Goal: Task Accomplishment & Management: Complete application form

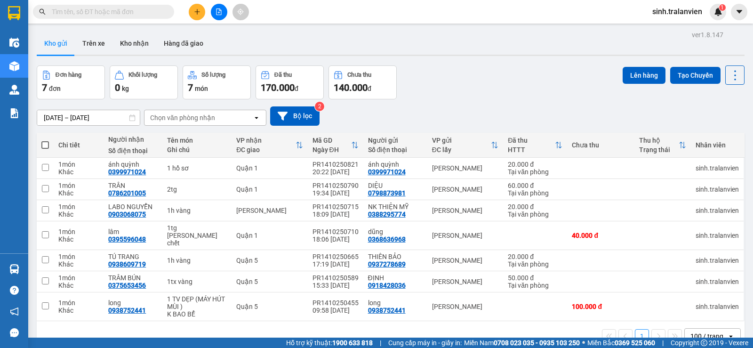
click at [340, 52] on div "Kho gửi Trên xe Kho nhận Hàng đã giao" at bounding box center [391, 44] width 708 height 25
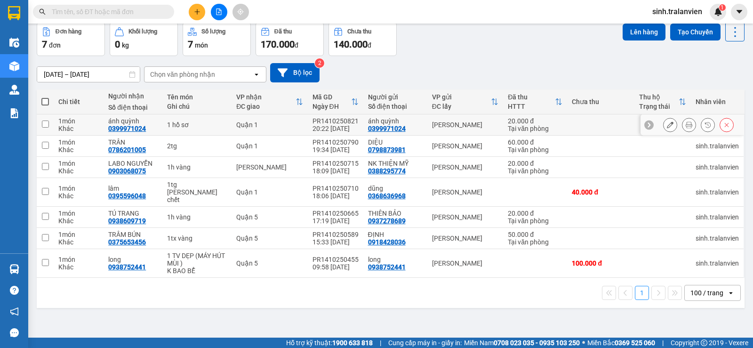
click at [667, 126] on icon at bounding box center [670, 124] width 7 height 7
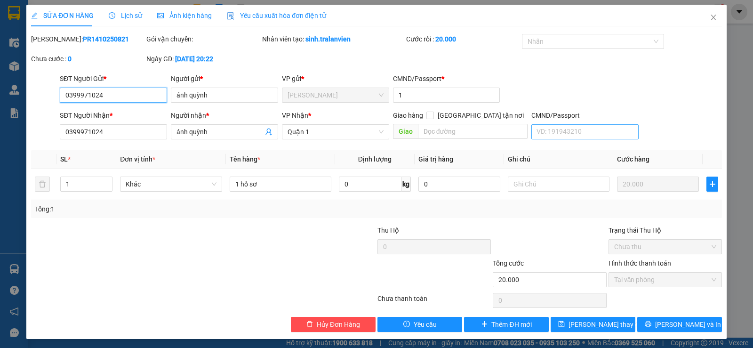
type input "0399971024"
type input "ánh quỳnh"
type input "1"
type input "0399971024"
type input "ánh quỳnh"
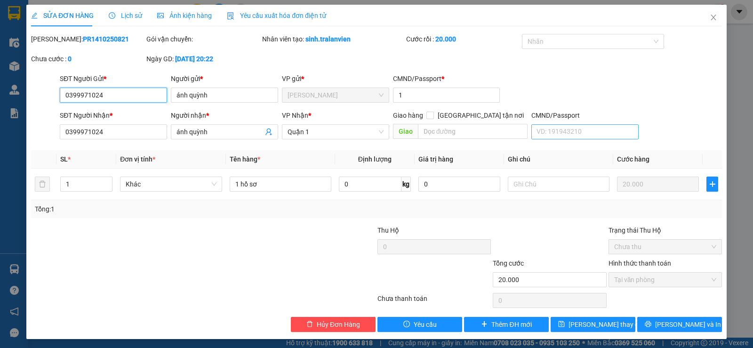
type input "20.000"
click at [711, 20] on icon "close" at bounding box center [713, 18] width 5 height 6
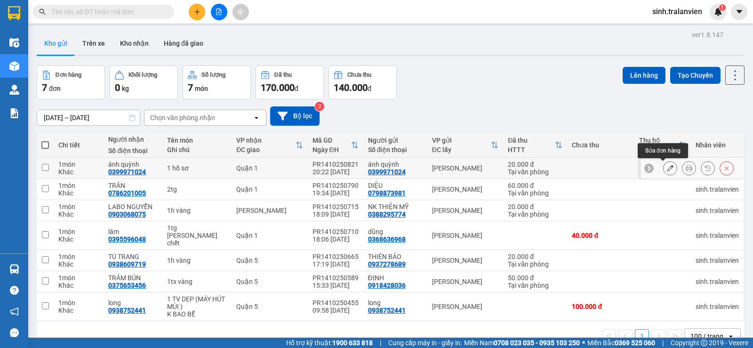
click at [667, 170] on icon at bounding box center [670, 168] width 7 height 7
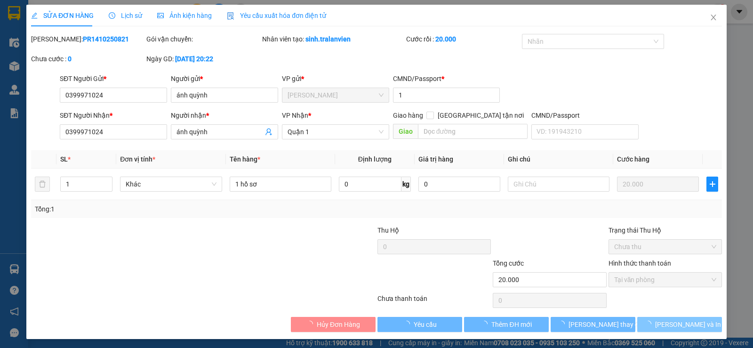
type input "0399971024"
type input "ánh quỳnh"
type input "1"
type input "0399971024"
type input "ánh quỳnh"
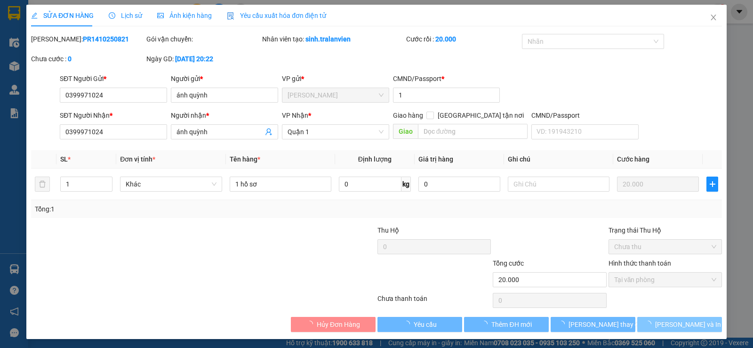
type input "20.000"
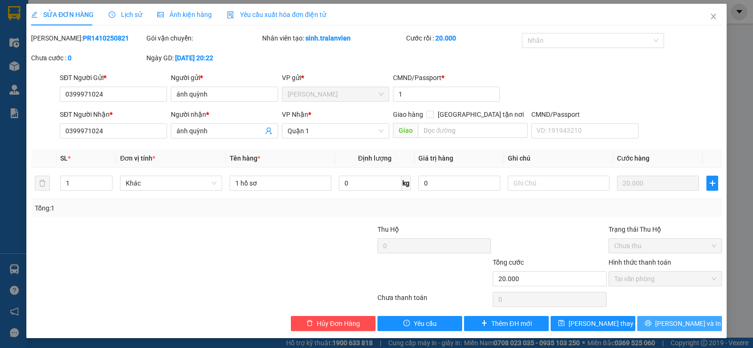
click at [667, 322] on span "[PERSON_NAME] và In" at bounding box center [688, 323] width 66 height 10
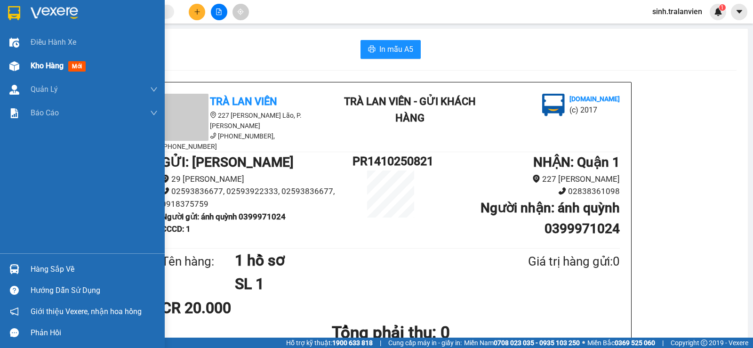
click at [59, 66] on span "Kho hàng" at bounding box center [47, 65] width 33 height 9
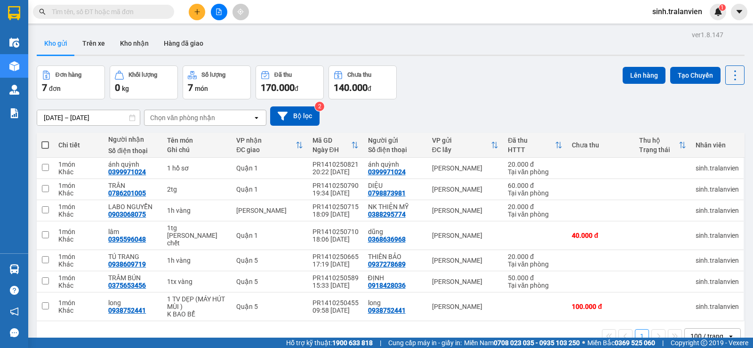
click at [190, 12] on button at bounding box center [197, 12] width 16 height 16
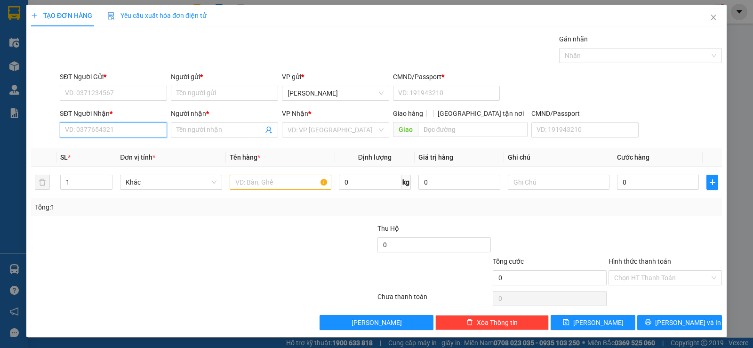
click at [127, 131] on input "SĐT Người Nhận *" at bounding box center [113, 129] width 107 height 15
type input "4"
click at [119, 131] on input "6014" at bounding box center [113, 129] width 107 height 15
click at [112, 152] on div "0563996014 - loan" at bounding box center [112, 149] width 95 height 10
type input "0563996014"
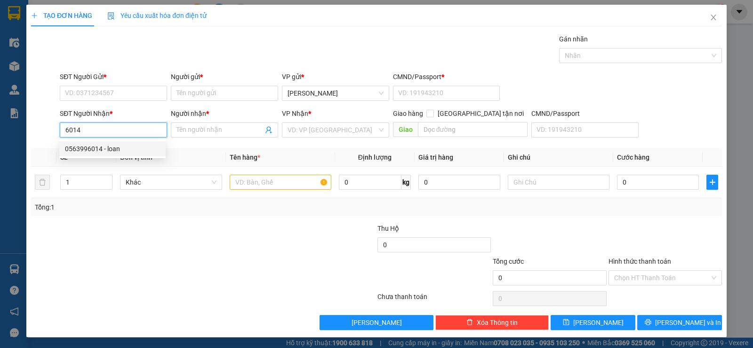
type input "loan"
type input "0563996014"
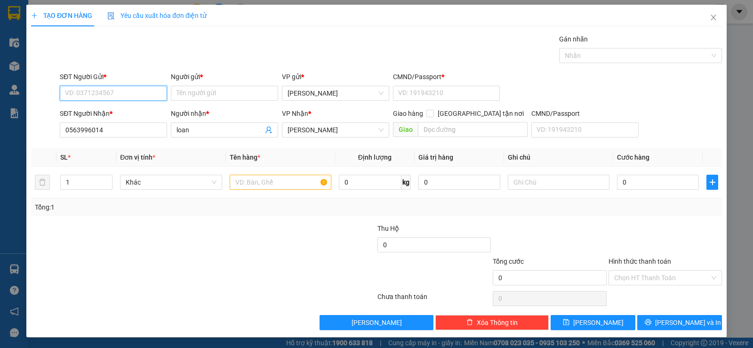
click at [120, 95] on input "SĐT Người Gửi *" at bounding box center [113, 93] width 107 height 15
click at [116, 111] on div "0563996014 - loan" at bounding box center [112, 112] width 95 height 10
type input "0563996014"
type input "loan"
type input "1"
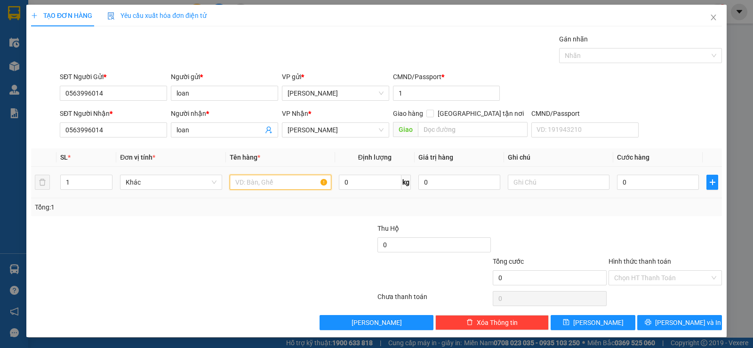
click at [260, 188] on input "text" at bounding box center [281, 182] width 102 height 15
type input "4tg"
type input "1"
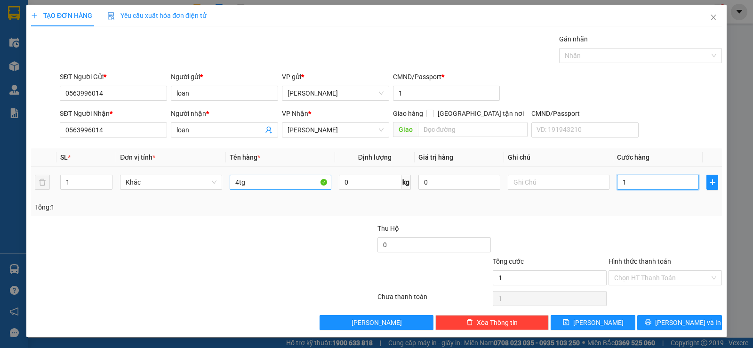
type input "15"
type input "150"
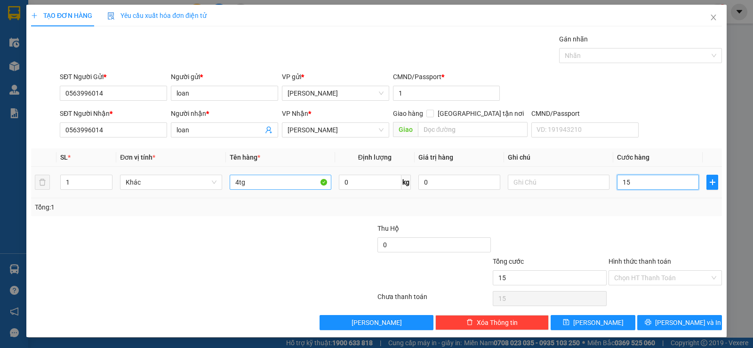
type input "150"
type input "150.000"
click at [556, 213] on div "Tổng: 1" at bounding box center [376, 207] width 691 height 18
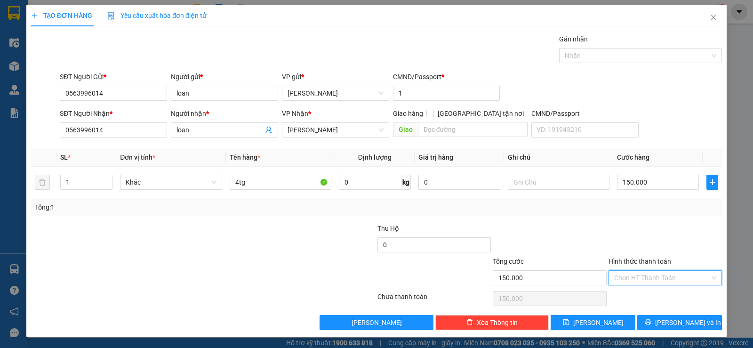
click at [631, 272] on input "Hình thức thanh toán" at bounding box center [662, 278] width 96 height 14
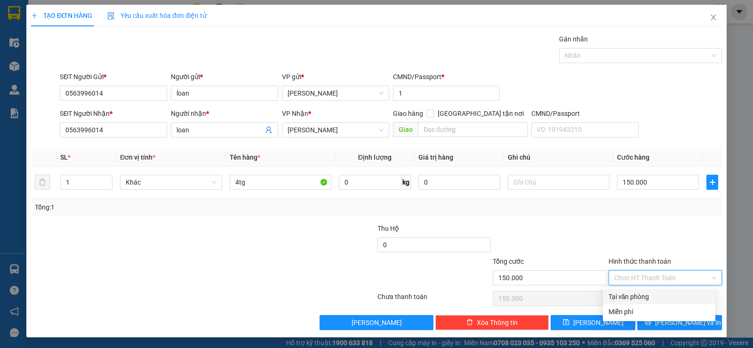
click at [637, 296] on div "Tại văn phòng" at bounding box center [659, 296] width 101 height 10
type input "0"
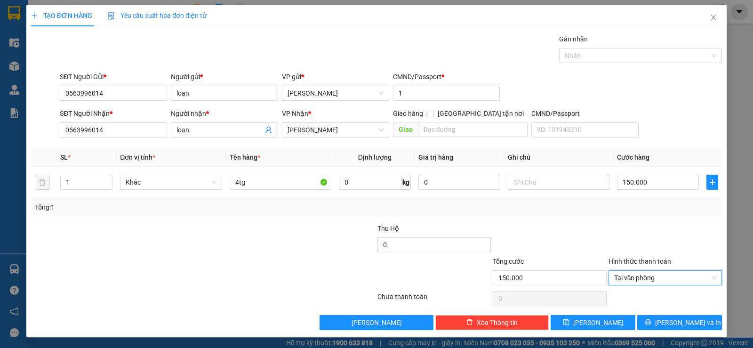
click at [588, 218] on div "Transit Pickup Surcharge Ids Transit Deliver Surcharge Ids Transit Deliver Surc…" at bounding box center [376, 182] width 691 height 296
drag, startPoint x: 683, startPoint y: 210, endPoint x: 673, endPoint y: 212, distance: 9.5
click at [682, 211] on div "Tổng: 1" at bounding box center [377, 207] width 684 height 10
click at [641, 241] on div at bounding box center [665, 239] width 115 height 33
click at [652, 320] on icon "printer" at bounding box center [648, 322] width 7 height 7
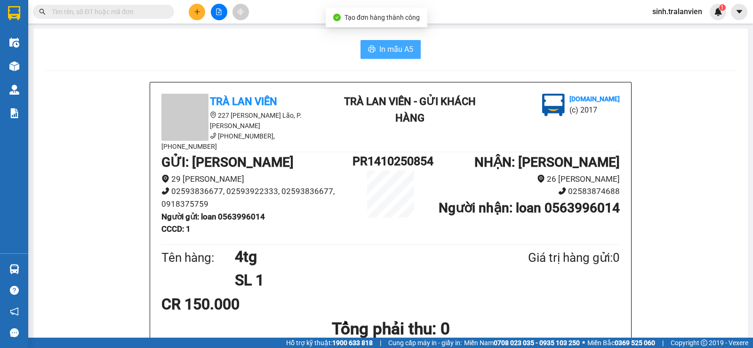
click at [382, 44] on span "In mẫu A5" at bounding box center [396, 49] width 34 height 12
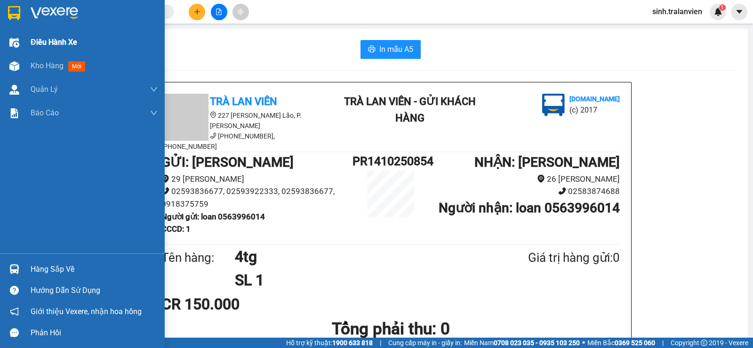
click at [42, 63] on span "Kho hàng" at bounding box center [47, 65] width 33 height 9
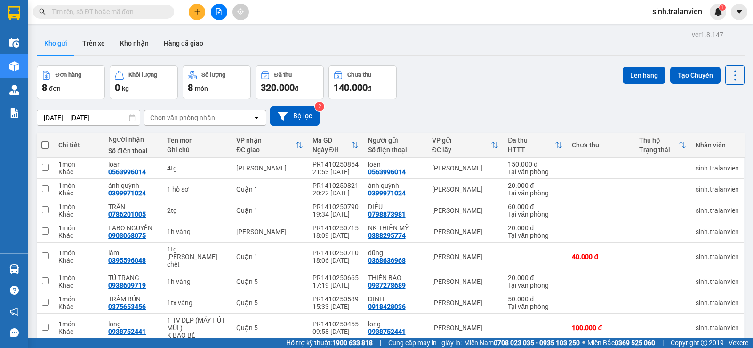
click at [480, 68] on div "Đơn hàng 8 đơn Khối lượng 0 kg Số lượng 8 món Đã thu 320.000 đ Chưa thu 140.000…" at bounding box center [391, 82] width 708 height 34
